Goal: Task Accomplishment & Management: Use online tool/utility

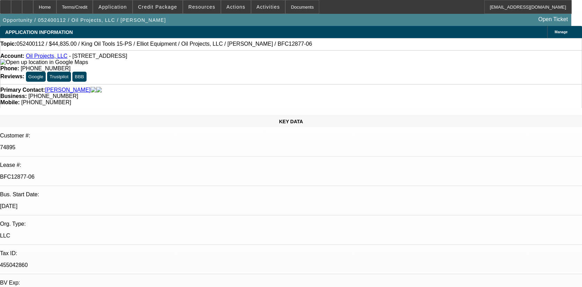
select select "0"
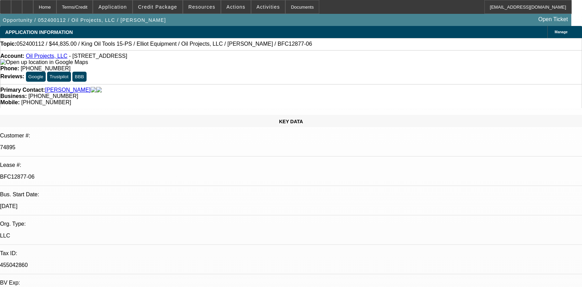
select select "0"
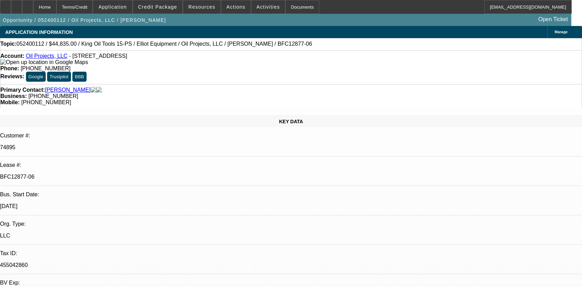
select select "0"
select select "1"
select select "6"
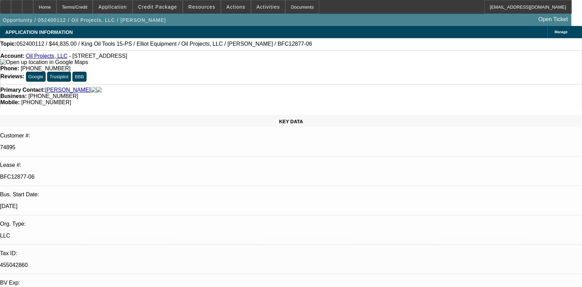
select select "1"
select select "6"
select select "1"
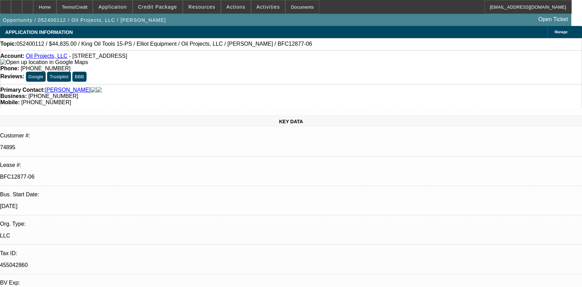
select select "6"
select select "1"
select select "6"
click at [86, 174] on p "BFC12877-06" at bounding box center [291, 177] width 582 height 6
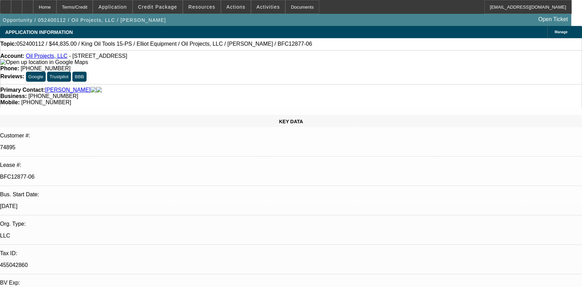
click at [86, 174] on p "BFC12877-06" at bounding box center [291, 177] width 582 height 6
copy div "BFC12877-06"
